Goal: Navigation & Orientation: Find specific page/section

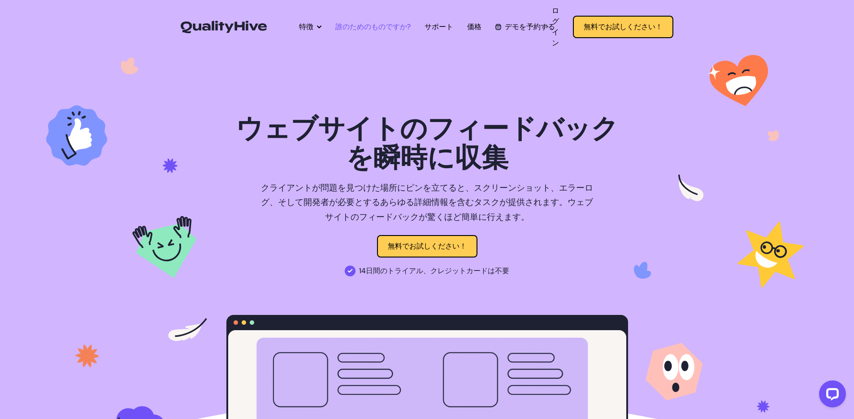
click at [376, 29] on font "誰のためのものですか?" at bounding box center [372, 26] width 75 height 9
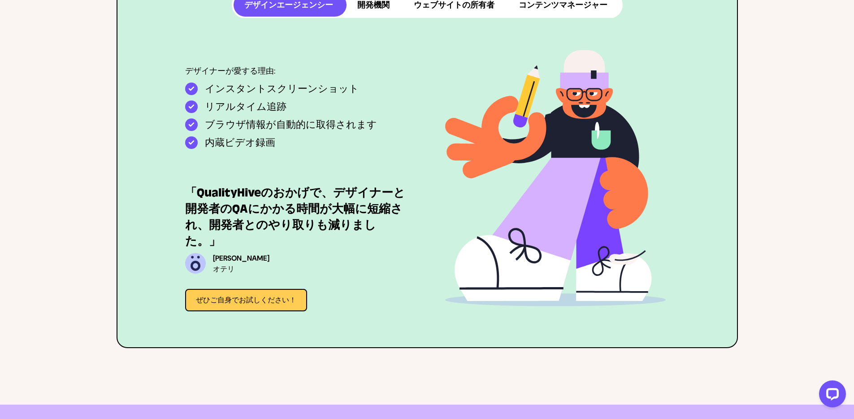
scroll to position [551, 0]
